Goal: Task Accomplishment & Management: Manage account settings

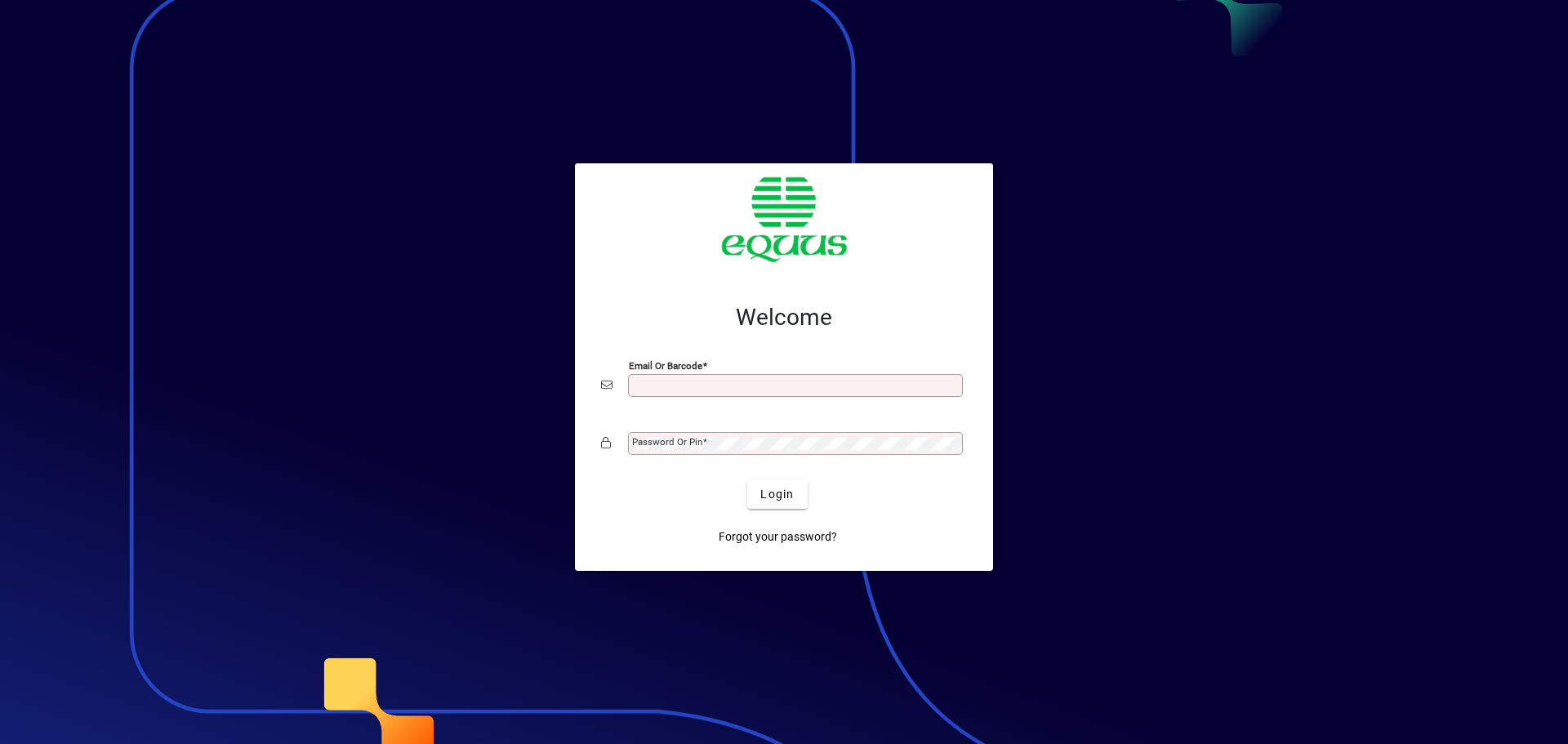
click at [647, 388] on input "Email or Barcode" at bounding box center [796, 386] width 330 height 13
type input "**********"
click at [667, 444] on mat-label "Password or Pin" at bounding box center [667, 442] width 70 height 11
click at [747, 480] on button "Login" at bounding box center [777, 494] width 60 height 29
